Goal: Information Seeking & Learning: Learn about a topic

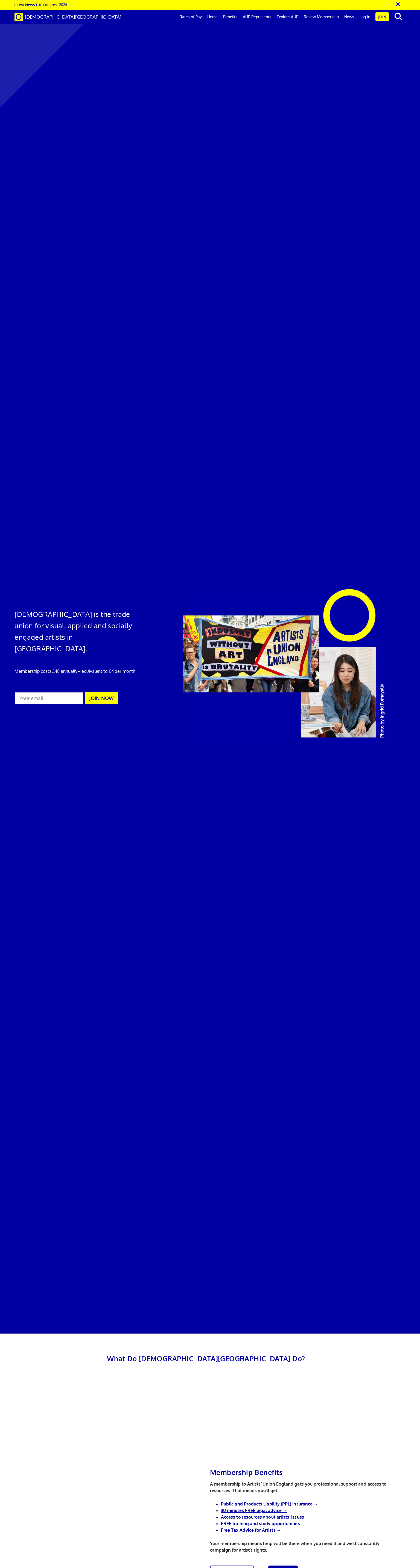
scroll to position [0, 4]
click at [211, 17] on link "Home" at bounding box center [212, 17] width 16 height 14
click at [233, 18] on link "Benefits" at bounding box center [230, 17] width 20 height 14
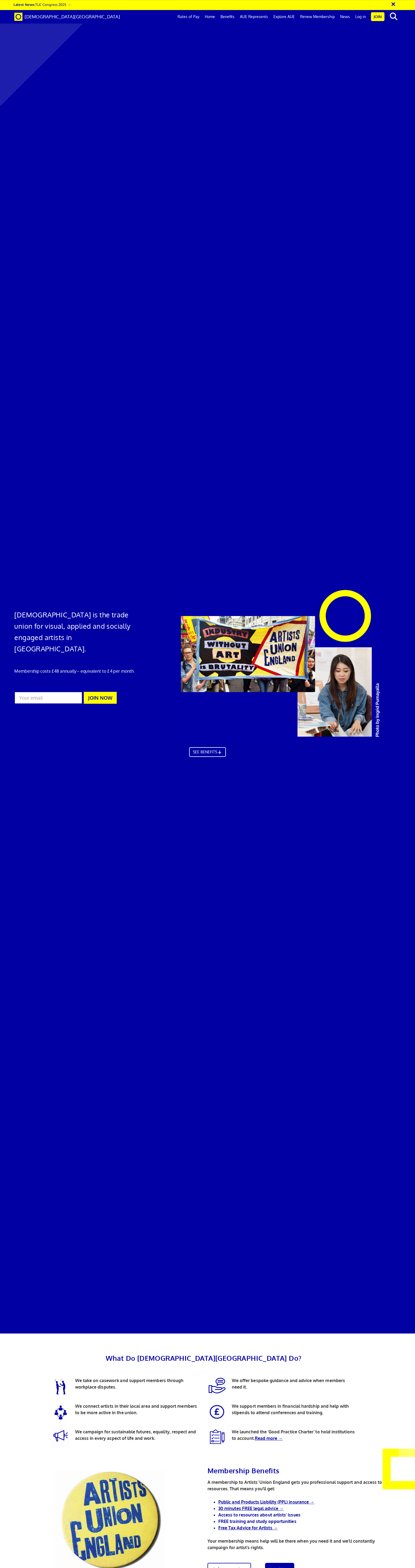
scroll to position [319, 0]
click at [231, 18] on link "Benefits" at bounding box center [228, 16] width 20 height 13
click at [214, 16] on link "Home" at bounding box center [210, 16] width 16 height 13
click at [198, 16] on link "Rates of Pay" at bounding box center [188, 16] width 27 height 13
click at [193, 16] on link "Rates of Pay" at bounding box center [188, 16] width 27 height 13
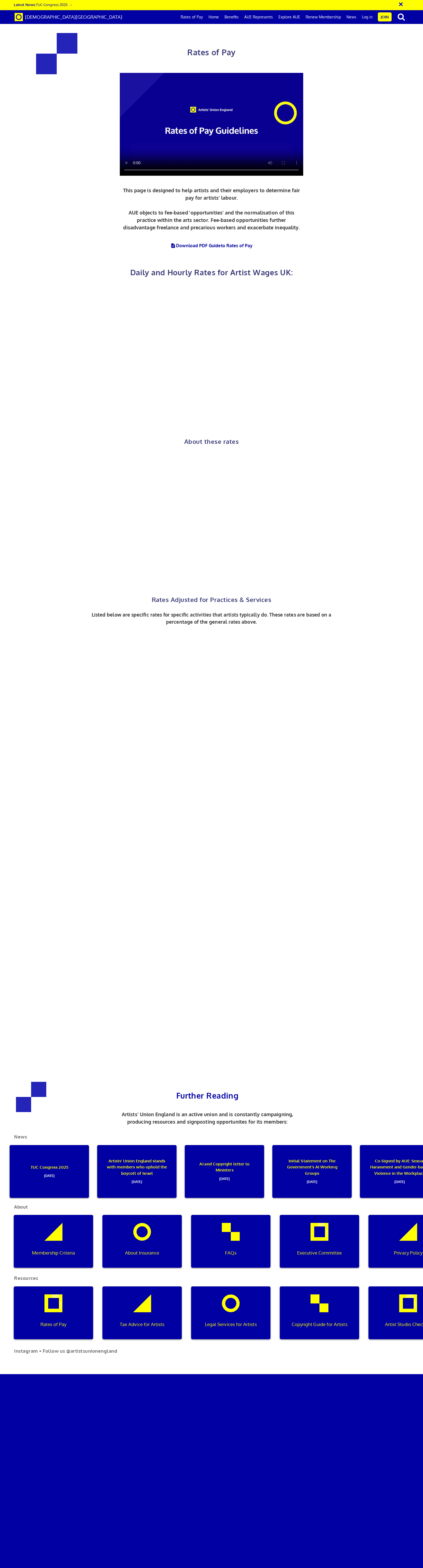
scroll to position [0, 4]
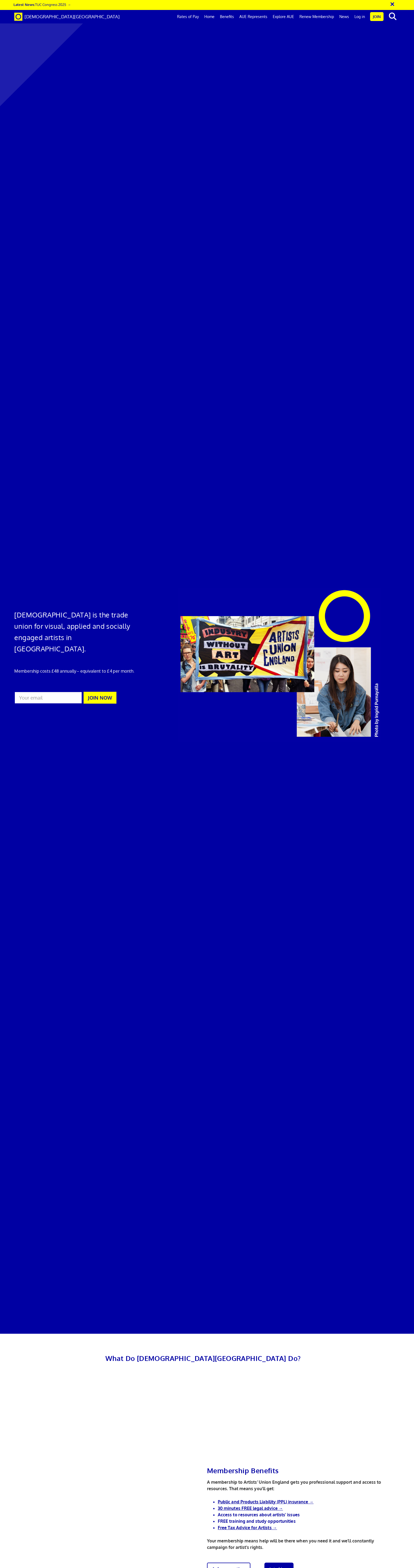
scroll to position [0, 4]
